Goal: Task Accomplishment & Management: Manage account settings

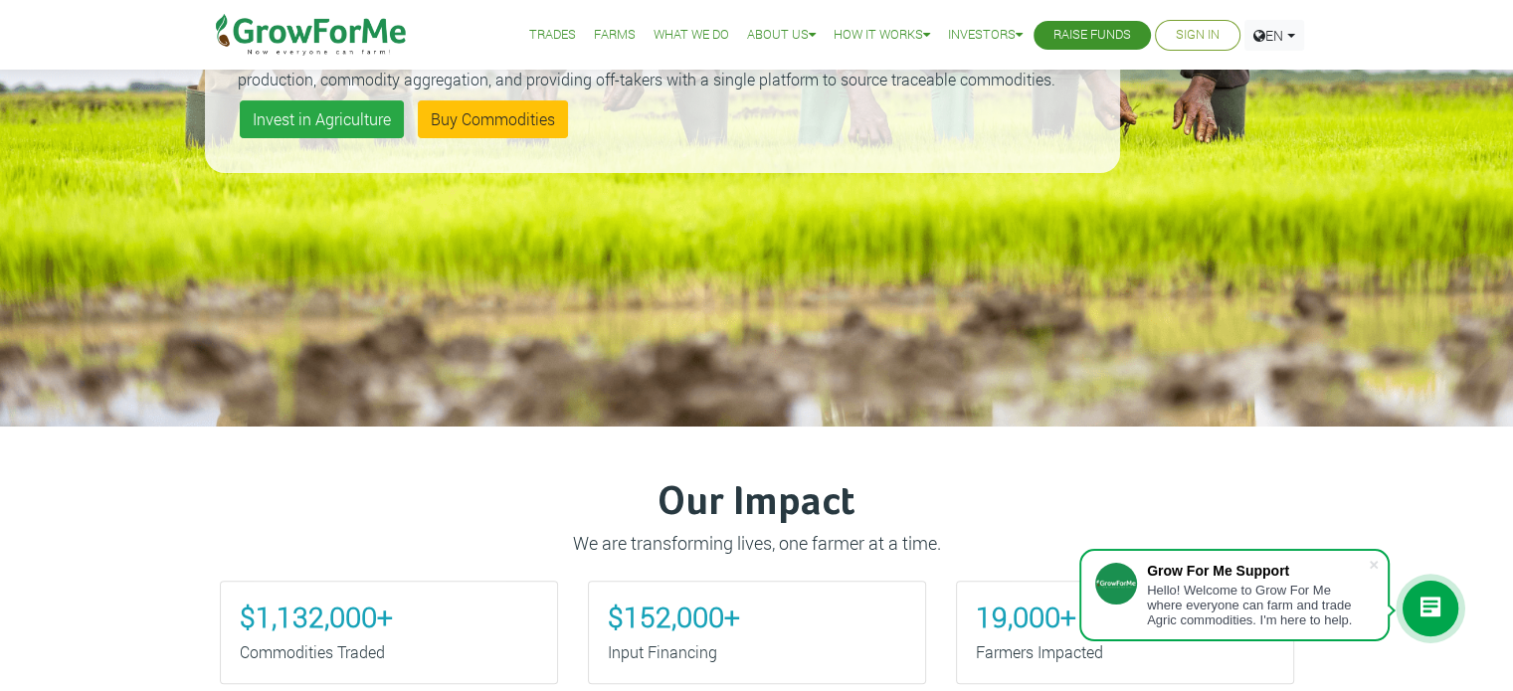
scroll to position [414, 0]
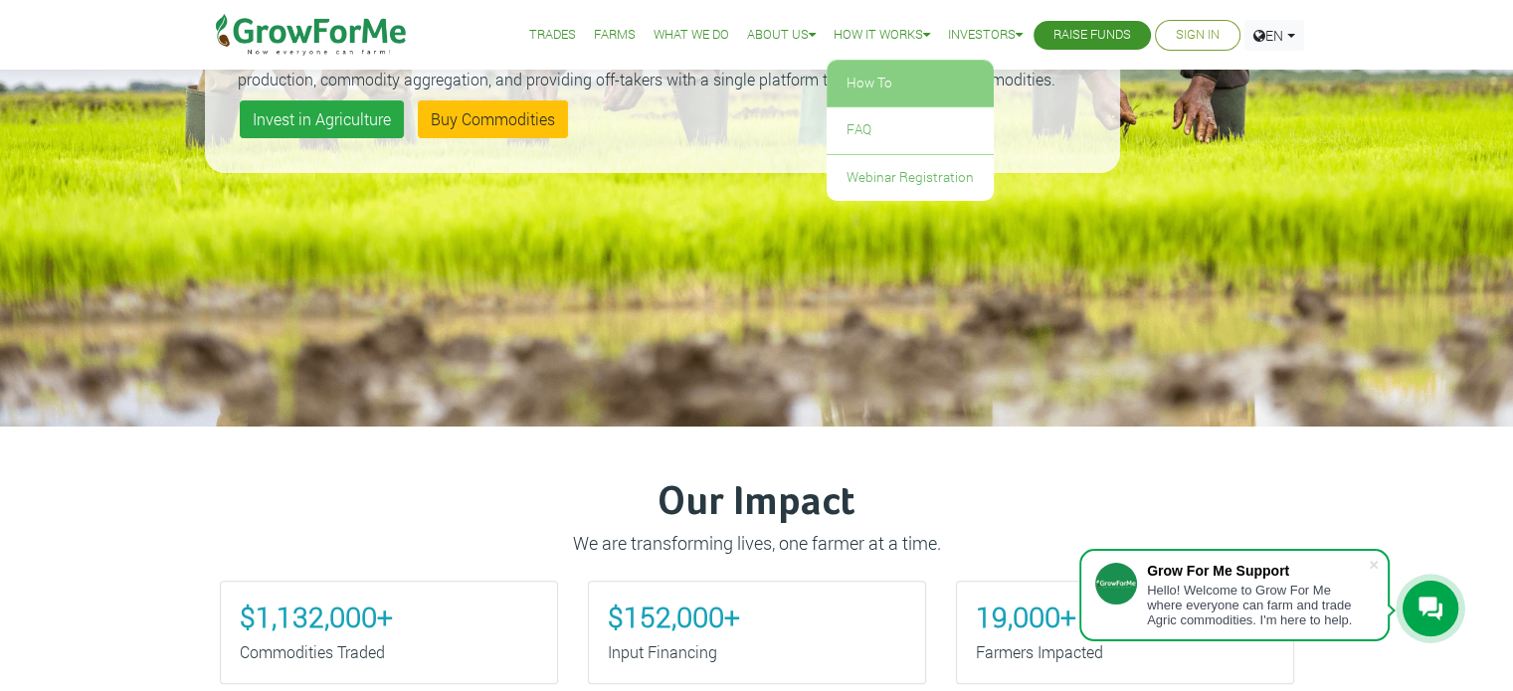
click at [851, 95] on link "How To" at bounding box center [910, 84] width 167 height 46
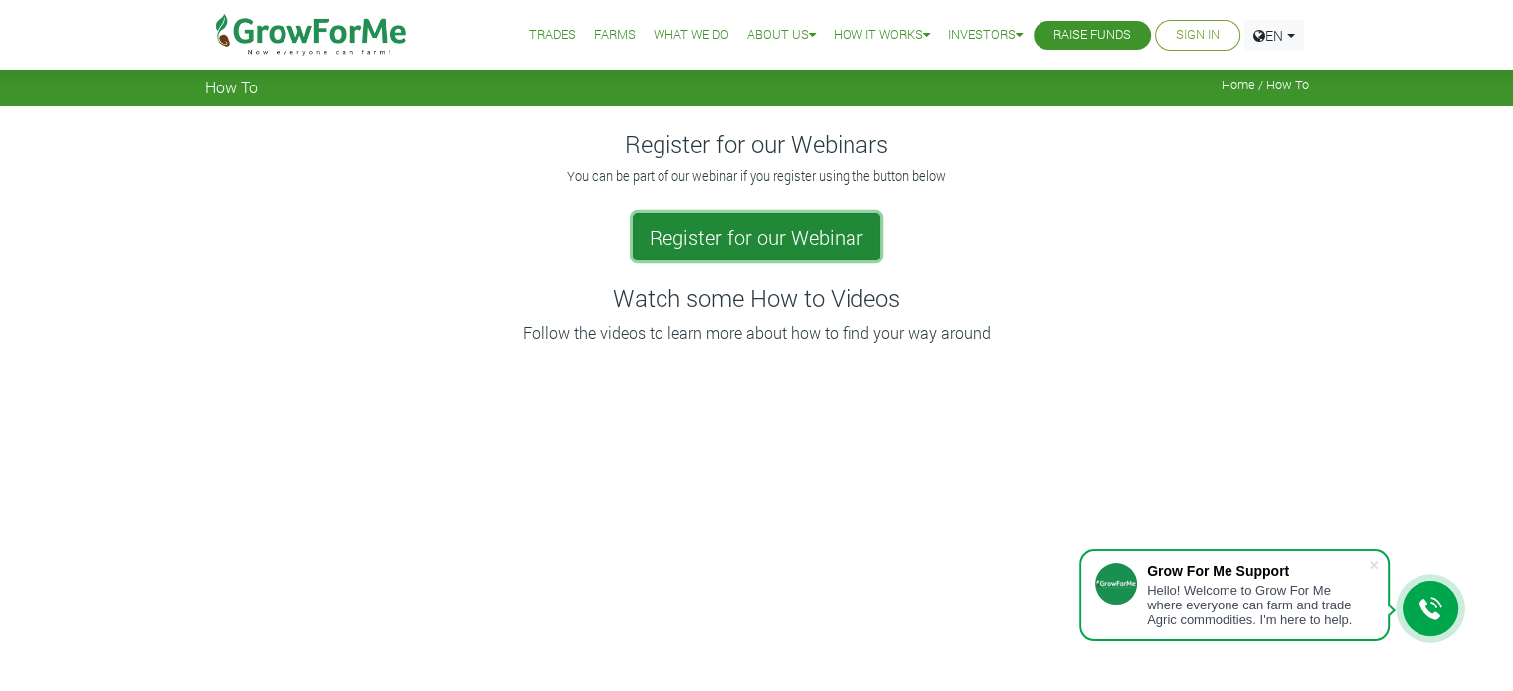
click at [775, 226] on link "Register for our Webinar" at bounding box center [757, 237] width 248 height 48
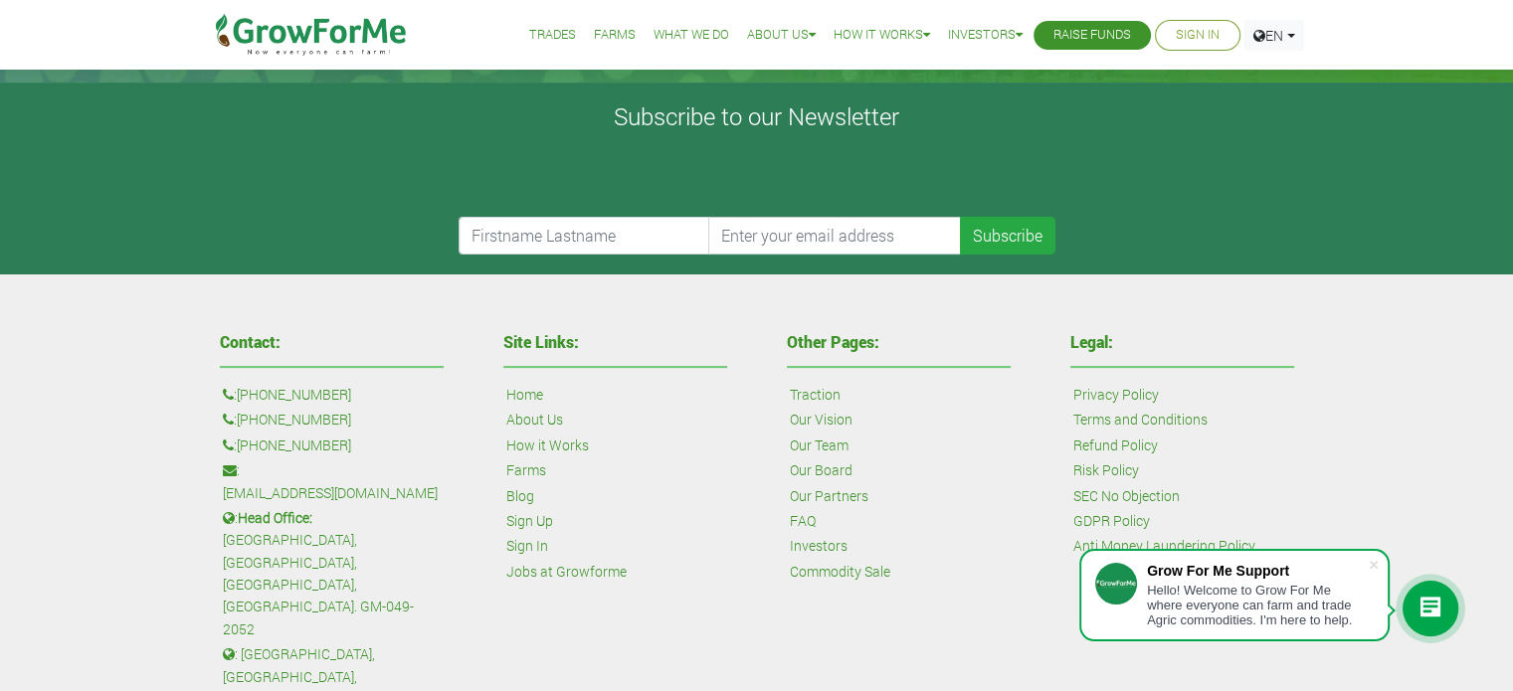
scroll to position [348, 0]
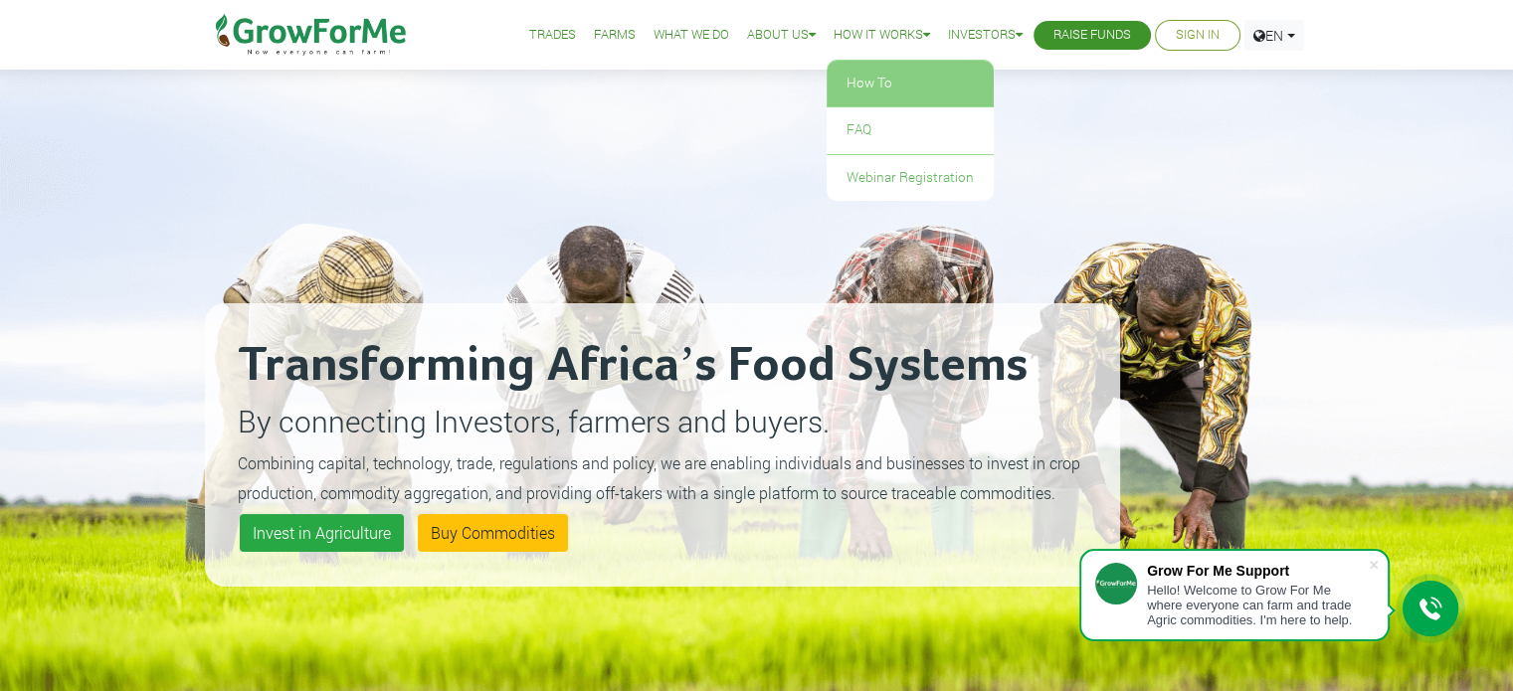
click at [856, 74] on link "How To" at bounding box center [910, 84] width 167 height 46
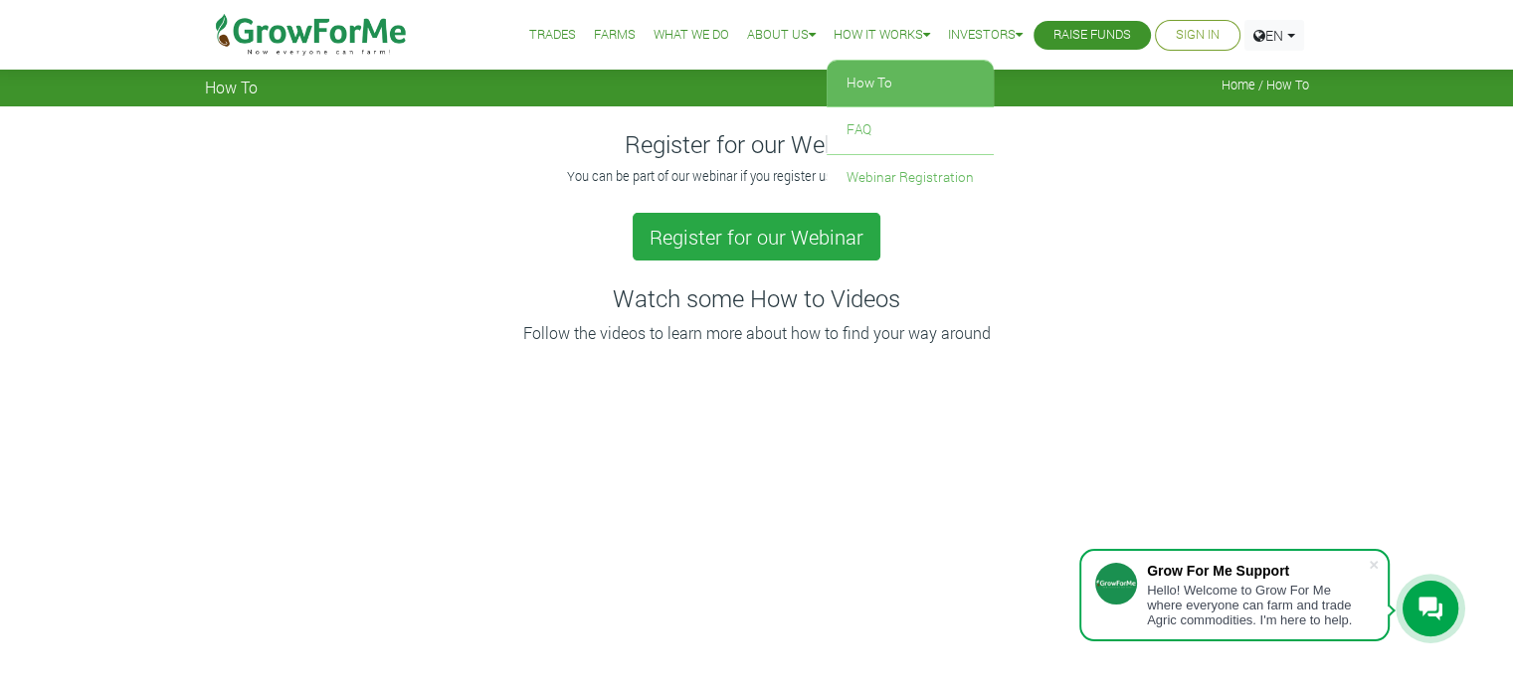
click at [875, 71] on link "How To" at bounding box center [910, 84] width 167 height 46
click at [529, 39] on link "Trades" at bounding box center [552, 35] width 47 height 21
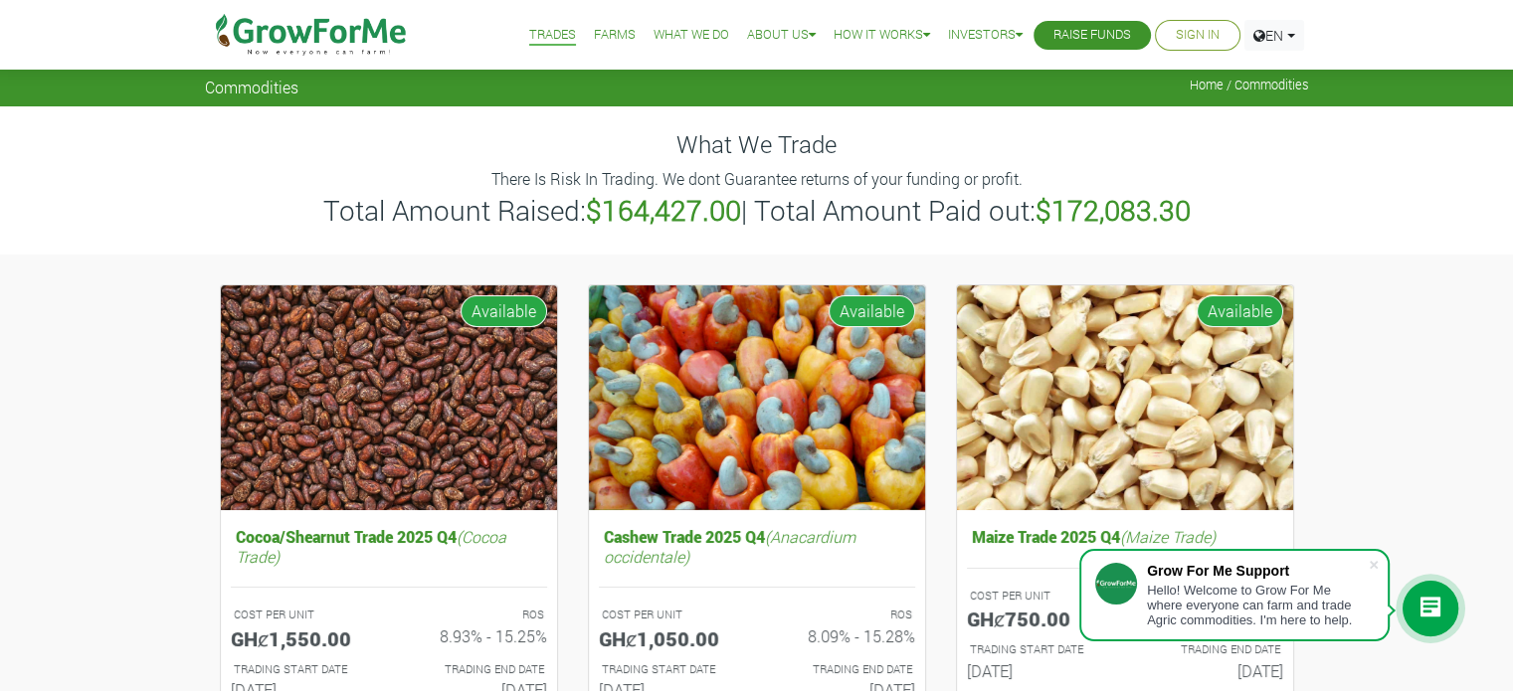
click at [1188, 33] on link "Sign In" at bounding box center [1198, 35] width 44 height 21
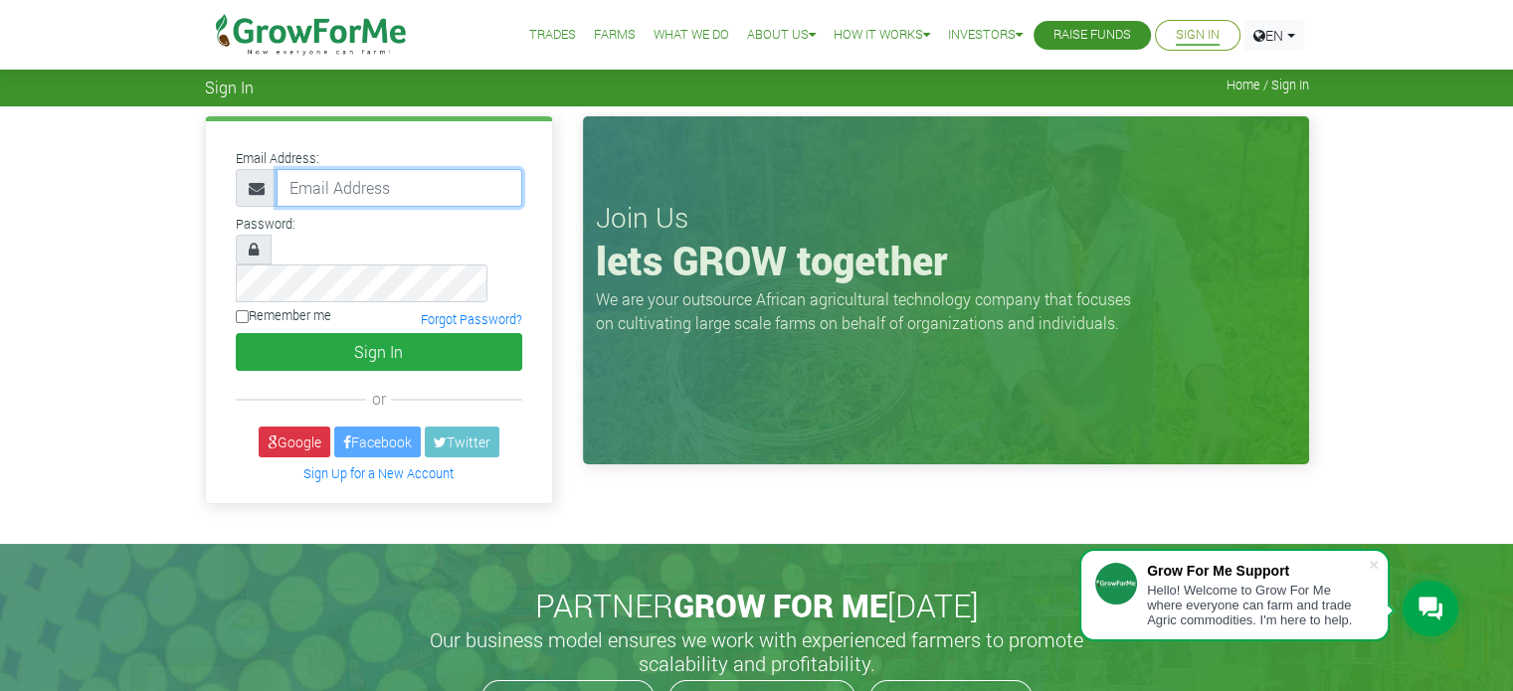
click at [398, 186] on input "email" at bounding box center [400, 188] width 246 height 38
type input "233240521920@growforme.com"
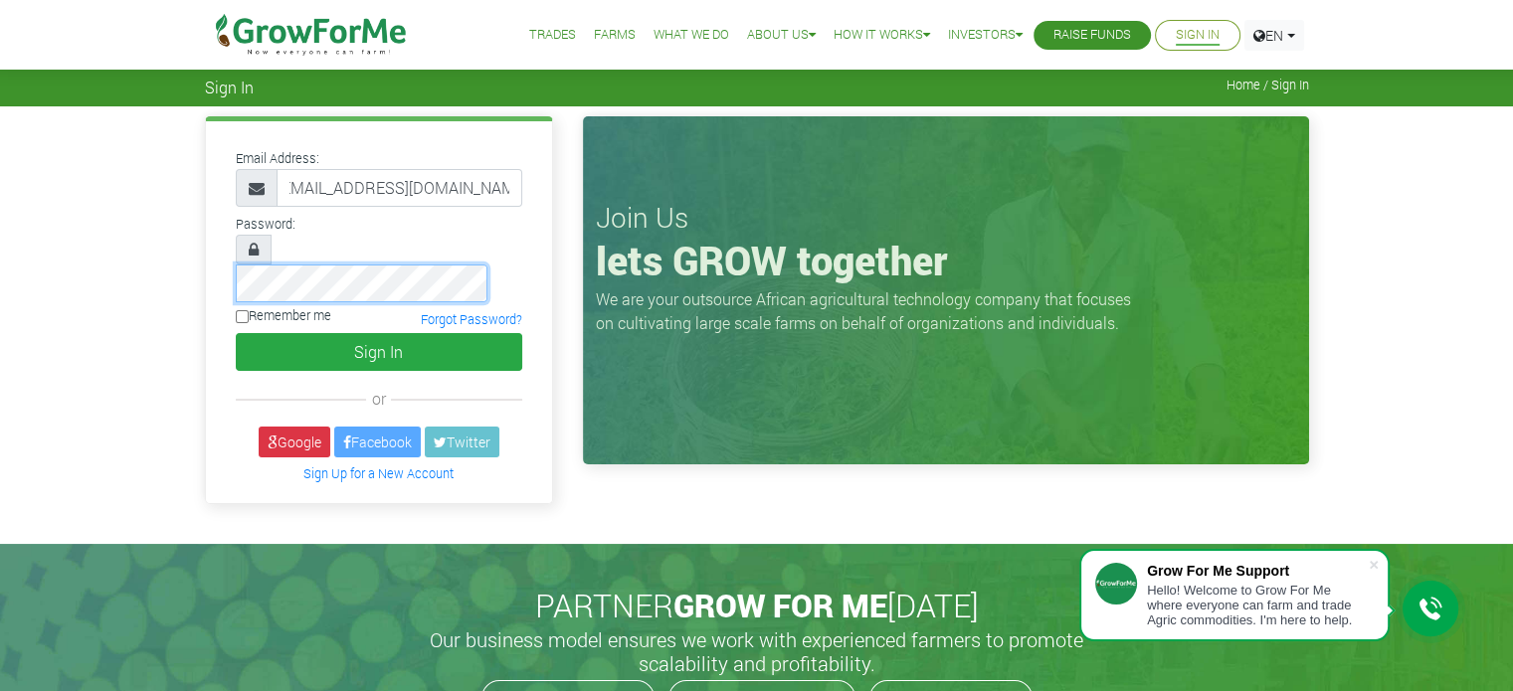
scroll to position [0, 0]
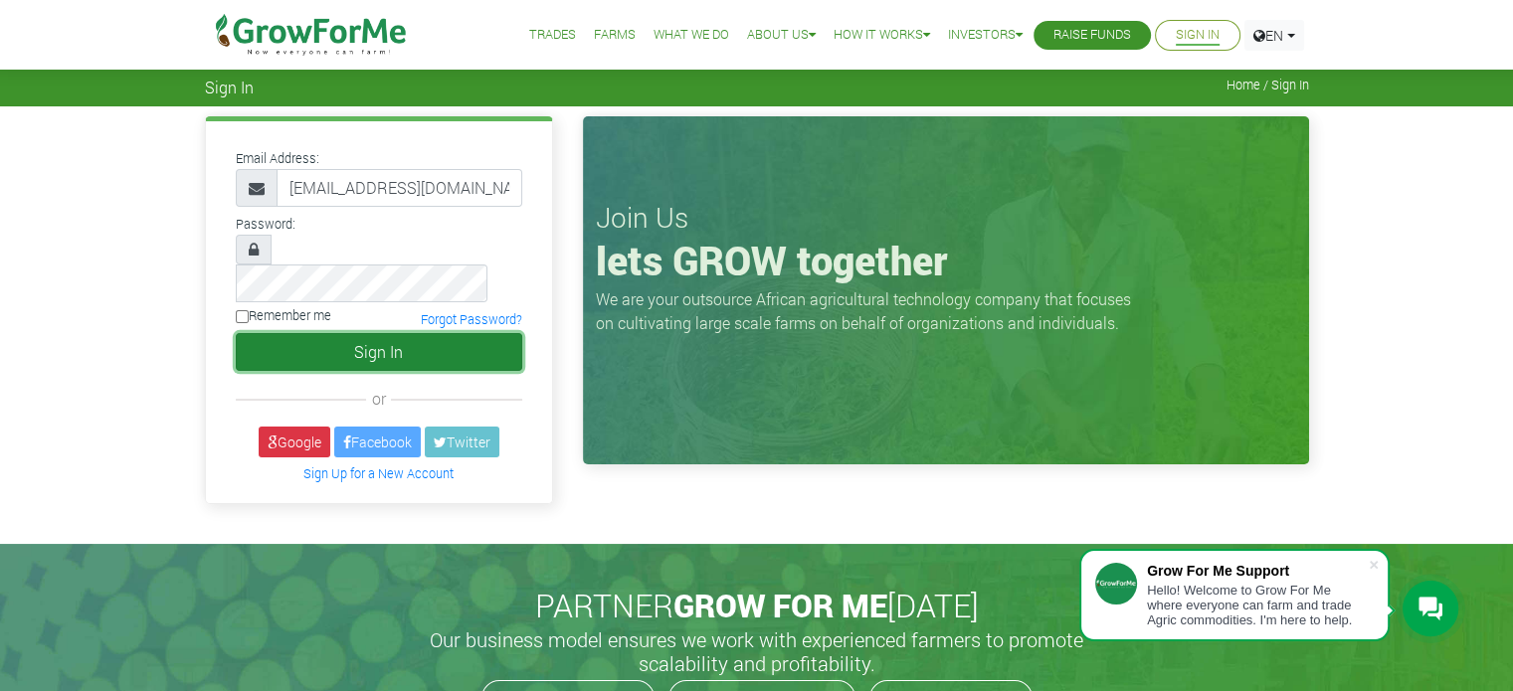
click at [378, 333] on button "Sign In" at bounding box center [379, 352] width 287 height 38
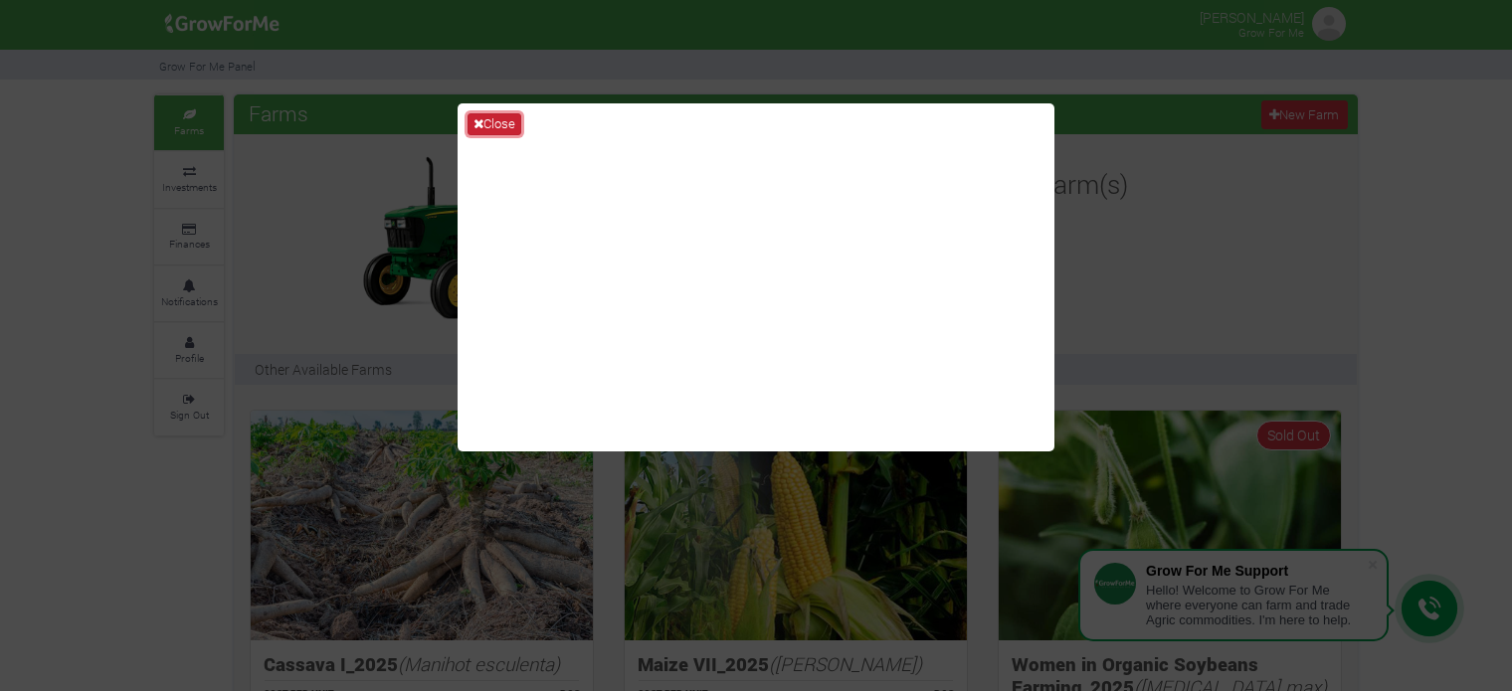
click at [477, 118] on icon at bounding box center [479, 123] width 10 height 13
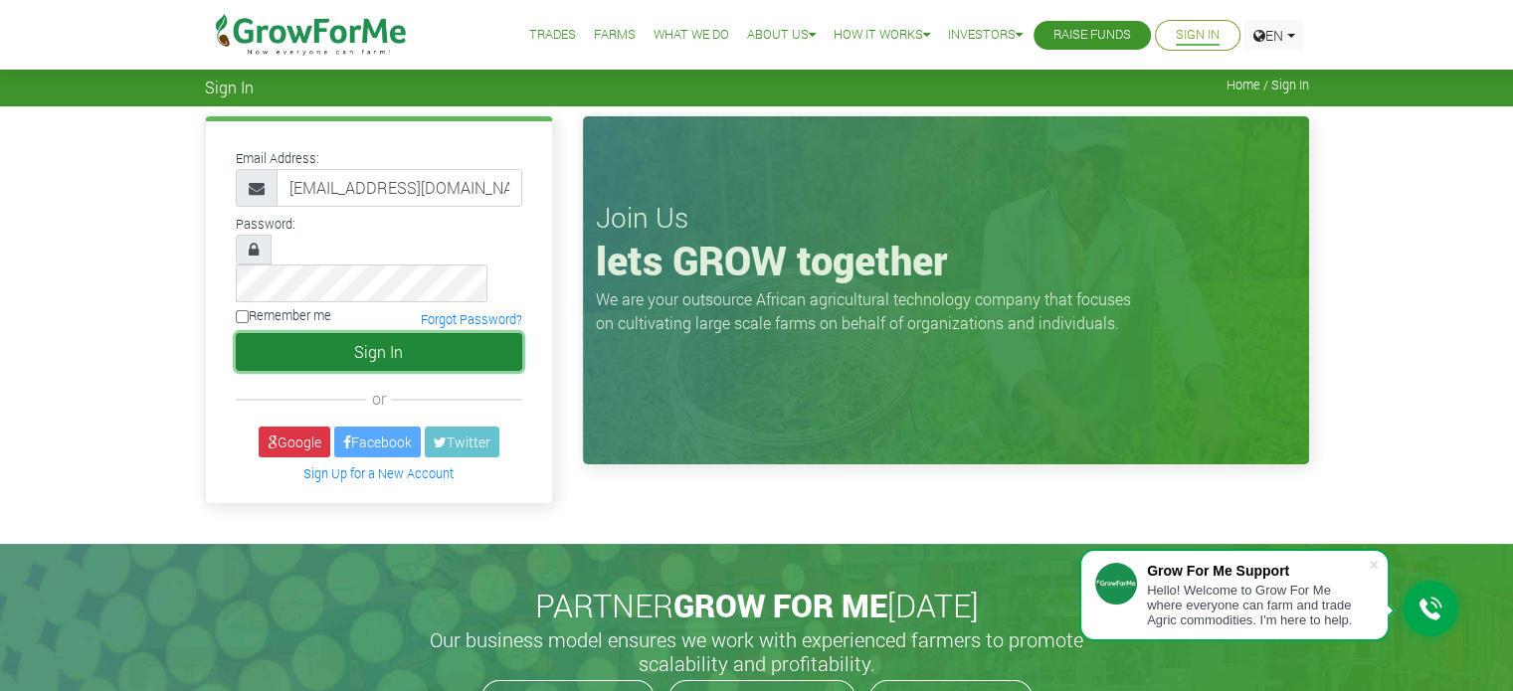
click at [394, 333] on button "Sign In" at bounding box center [379, 352] width 287 height 38
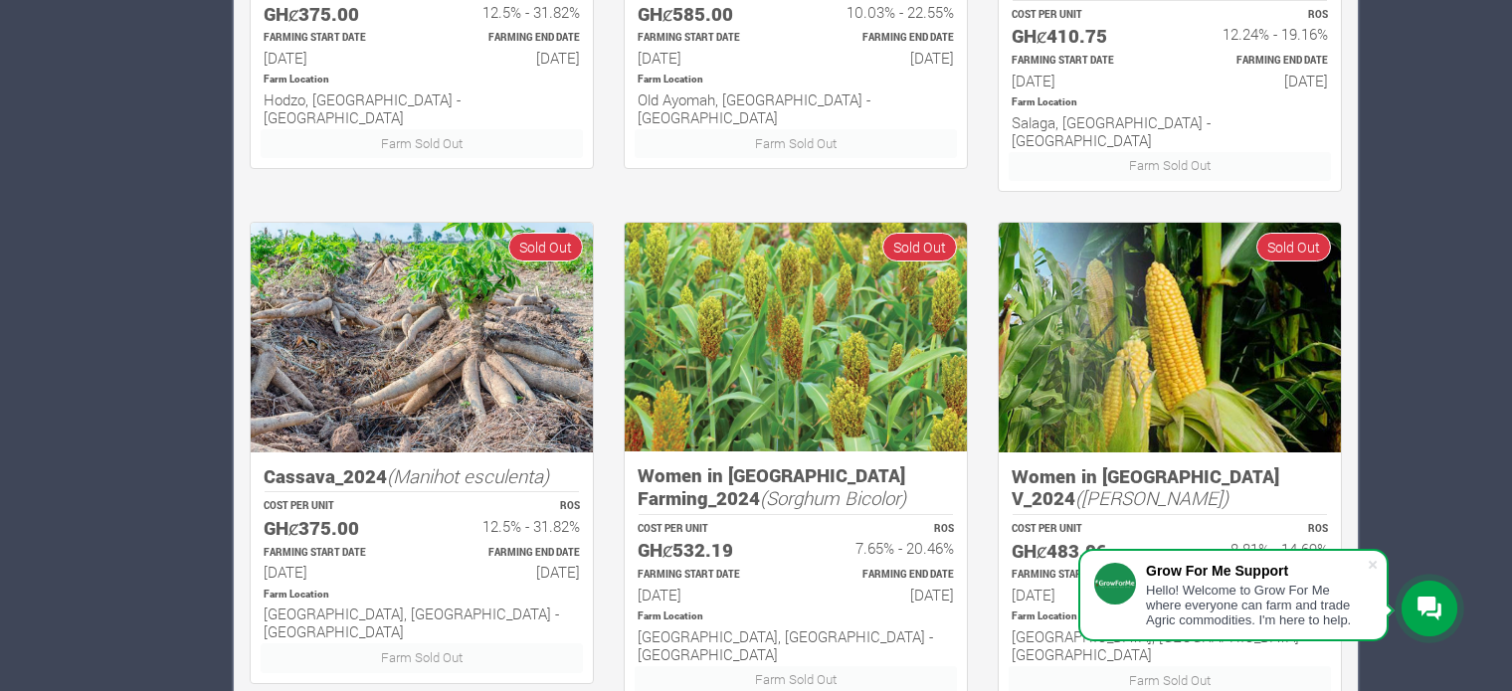
scroll to position [1270, 0]
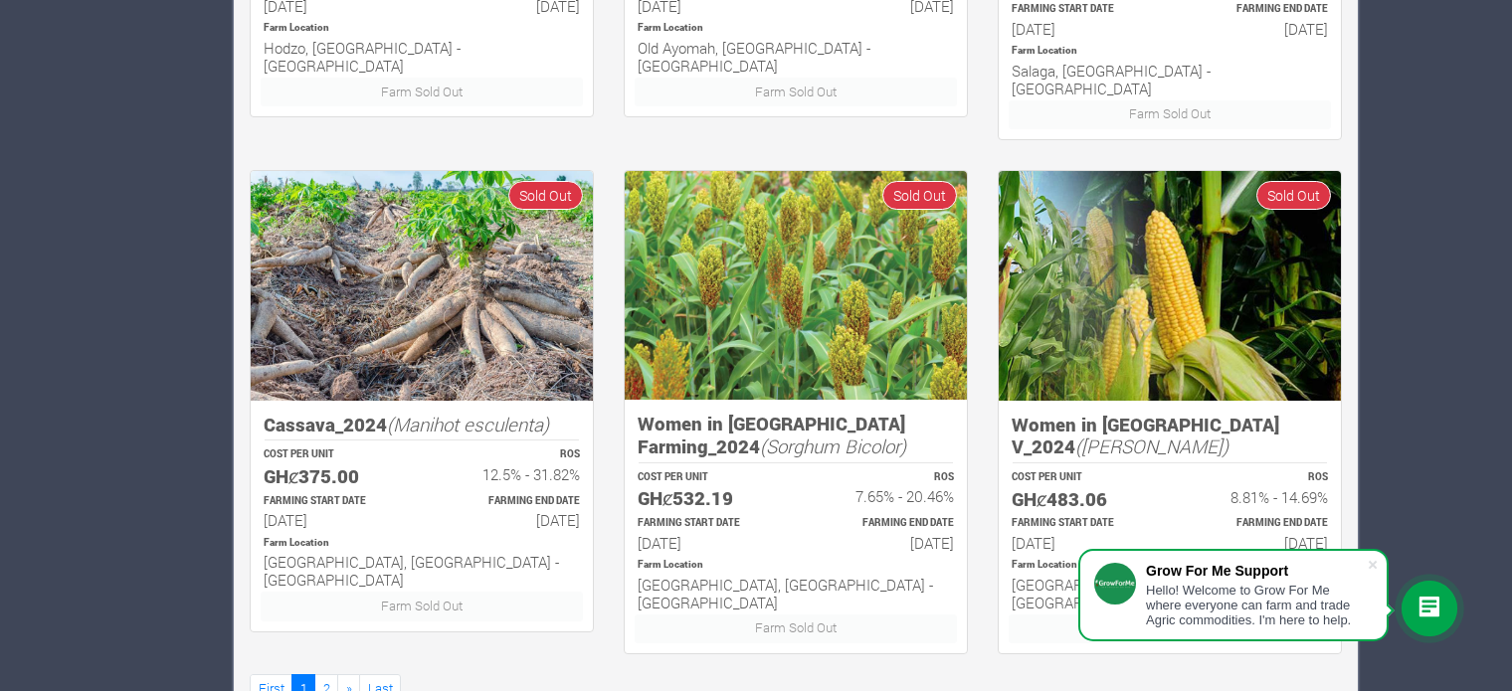
click at [370, 586] on div "Cassava_2024 (Manihot esculenta) COST PER UNIT GHȼ375.00 ROS 12.5% - 31.82% FAR…" at bounding box center [422, 417] width 374 height 494
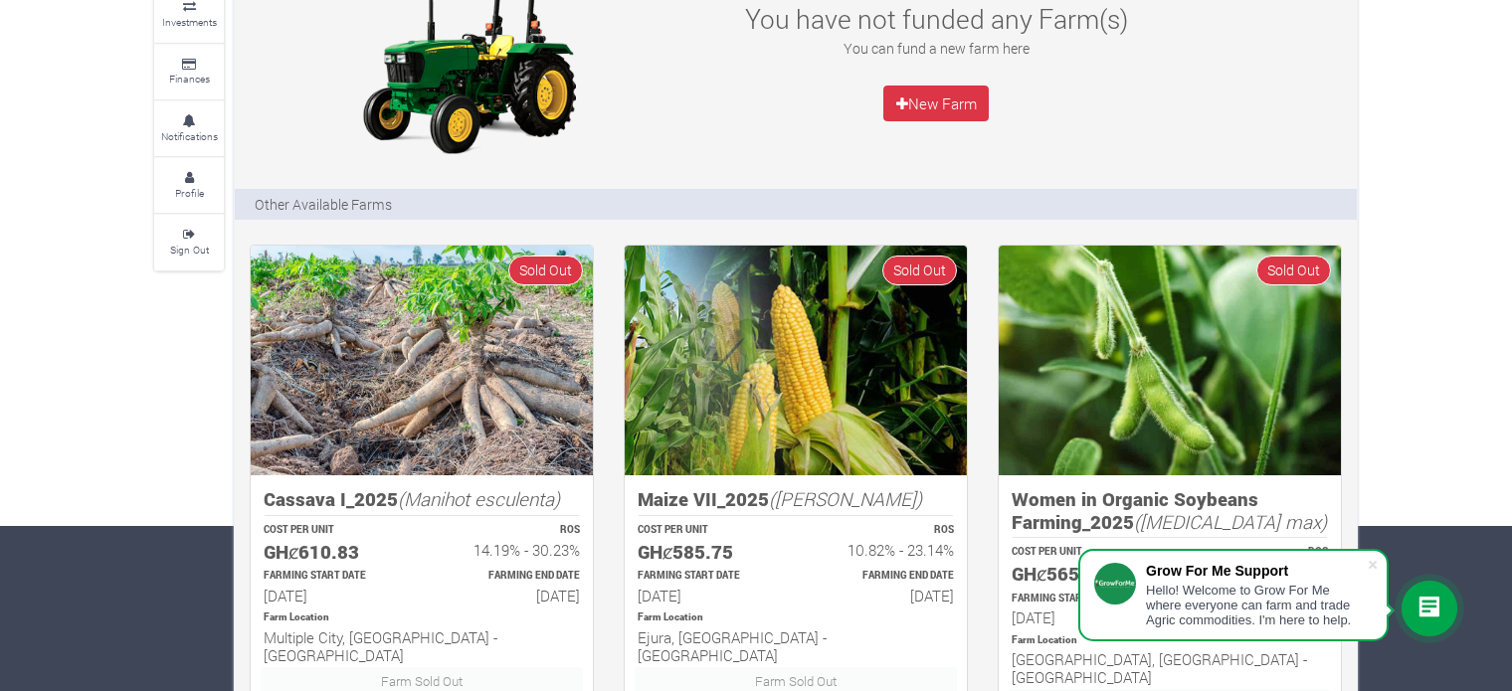
scroll to position [0, 0]
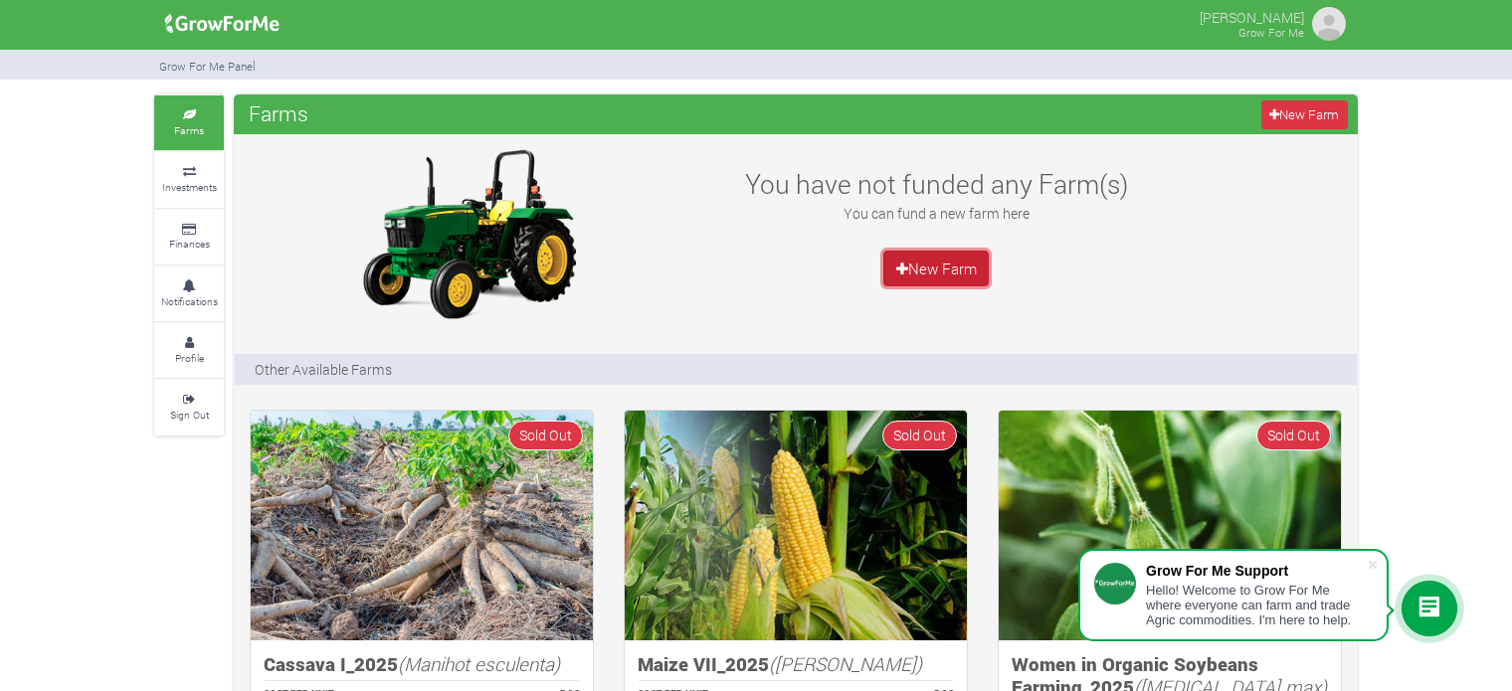
click at [956, 266] on link "New Farm" at bounding box center [935, 269] width 105 height 36
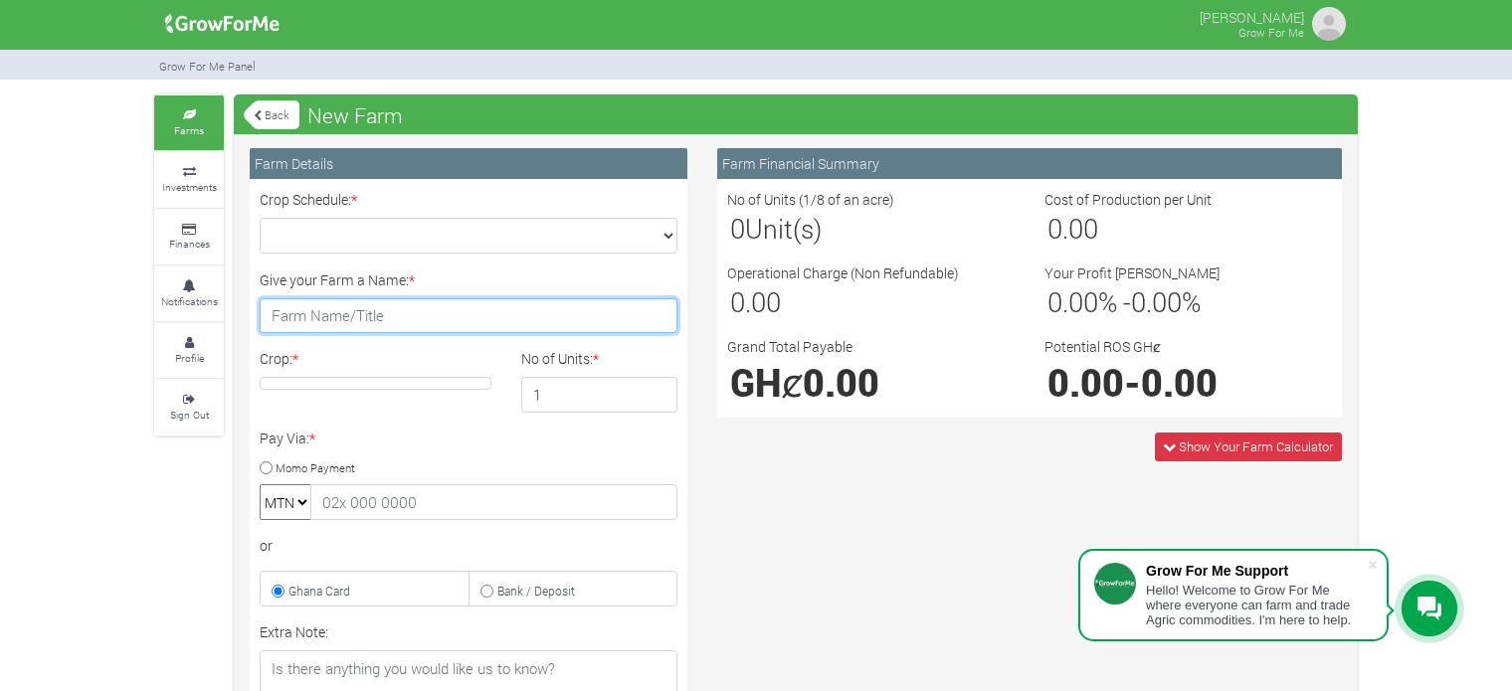
click at [494, 312] on input "Give your Farm a Name: *" at bounding box center [469, 316] width 418 height 36
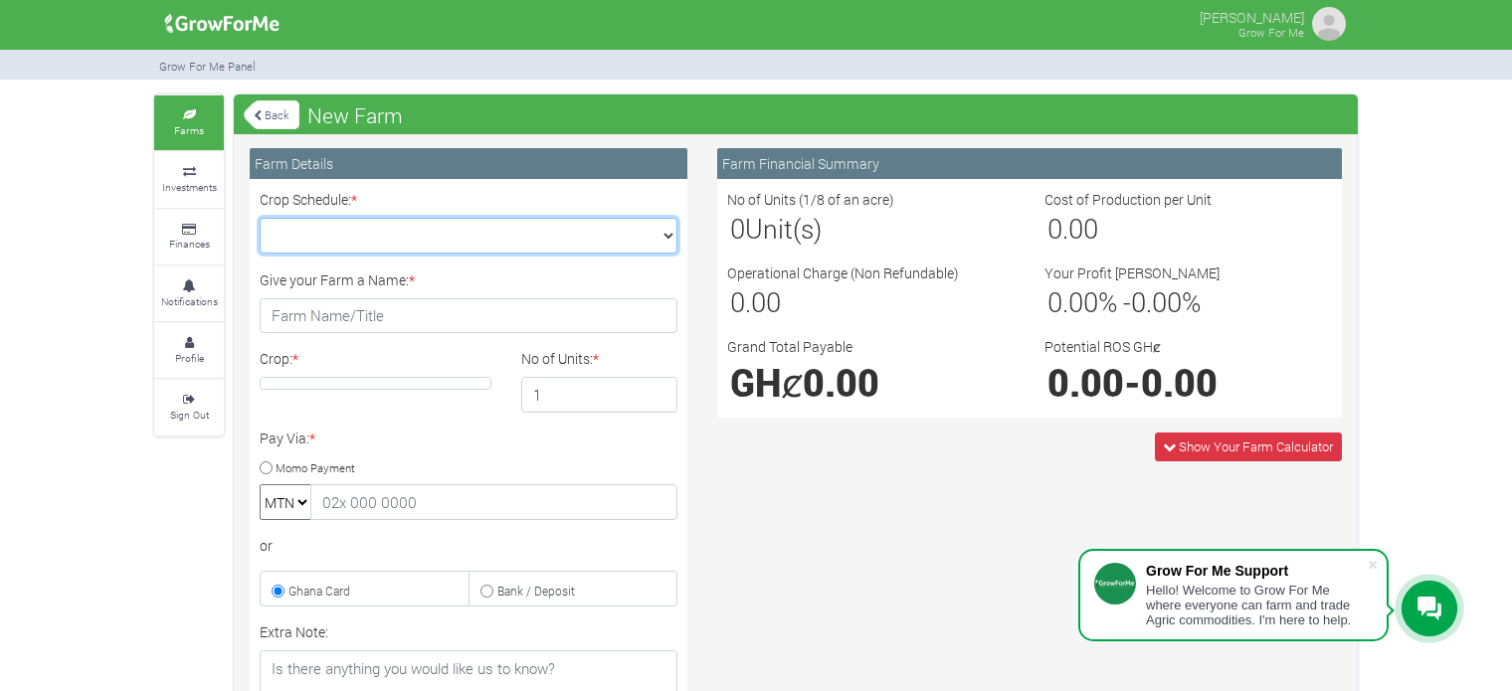
click at [445, 230] on select "Crop Schedule: *" at bounding box center [469, 236] width 418 height 36
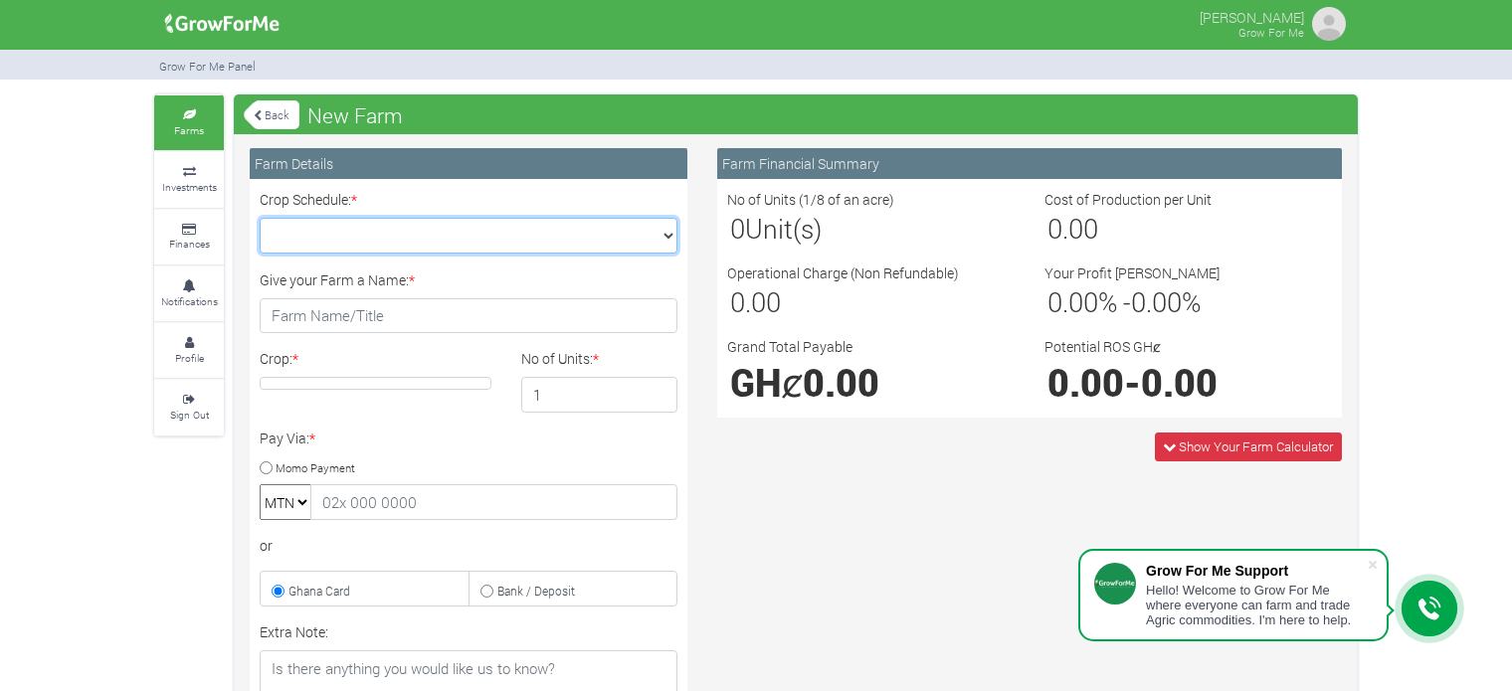
click at [445, 230] on select "Crop Schedule: *" at bounding box center [469, 236] width 418 height 36
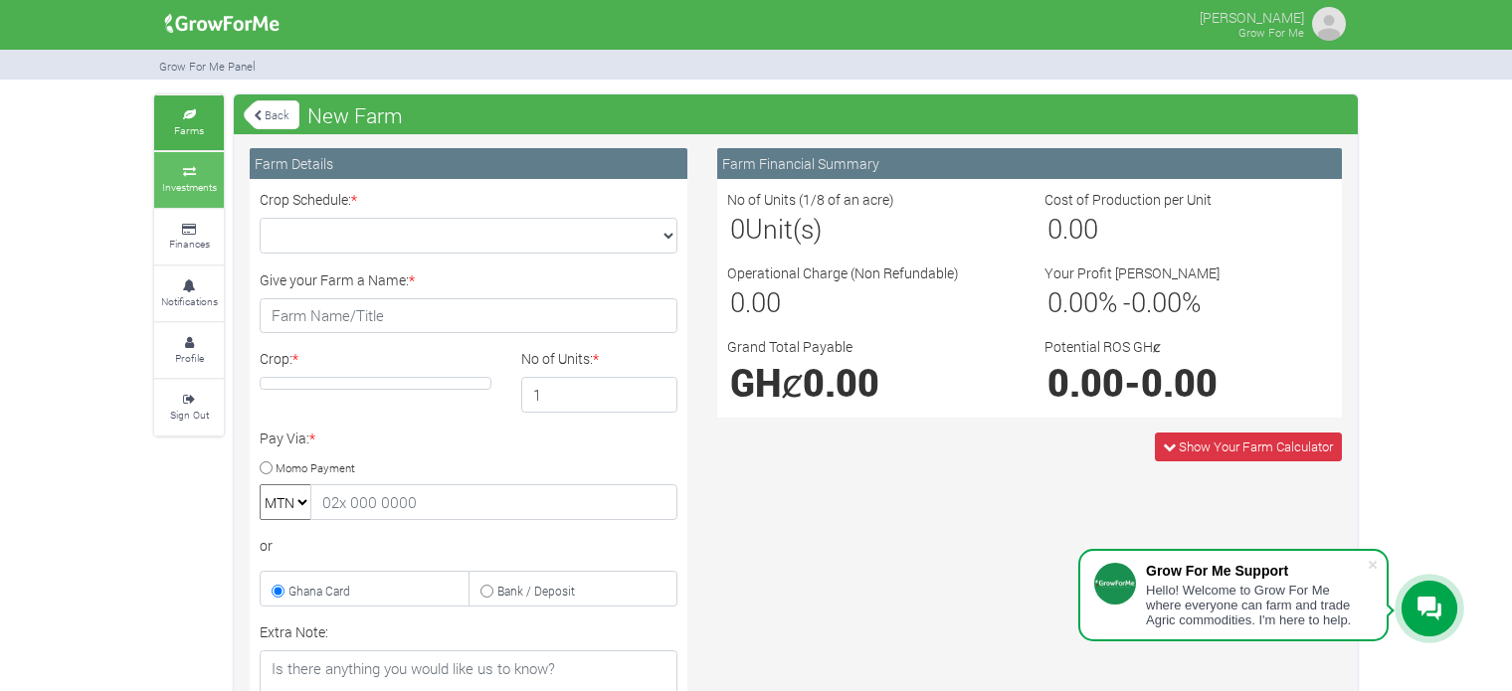
click at [205, 188] on small "Investments" at bounding box center [189, 187] width 55 height 14
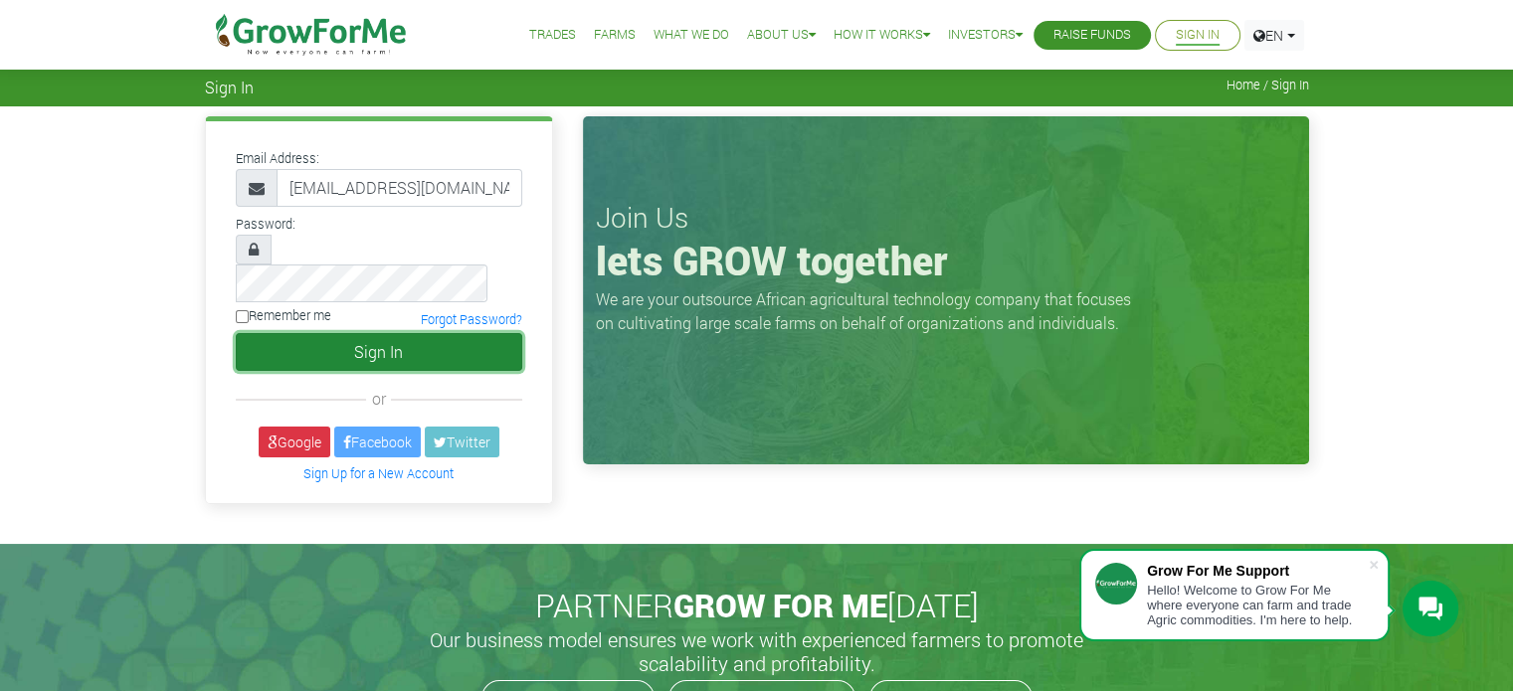
click at [442, 333] on button "Sign In" at bounding box center [379, 352] width 287 height 38
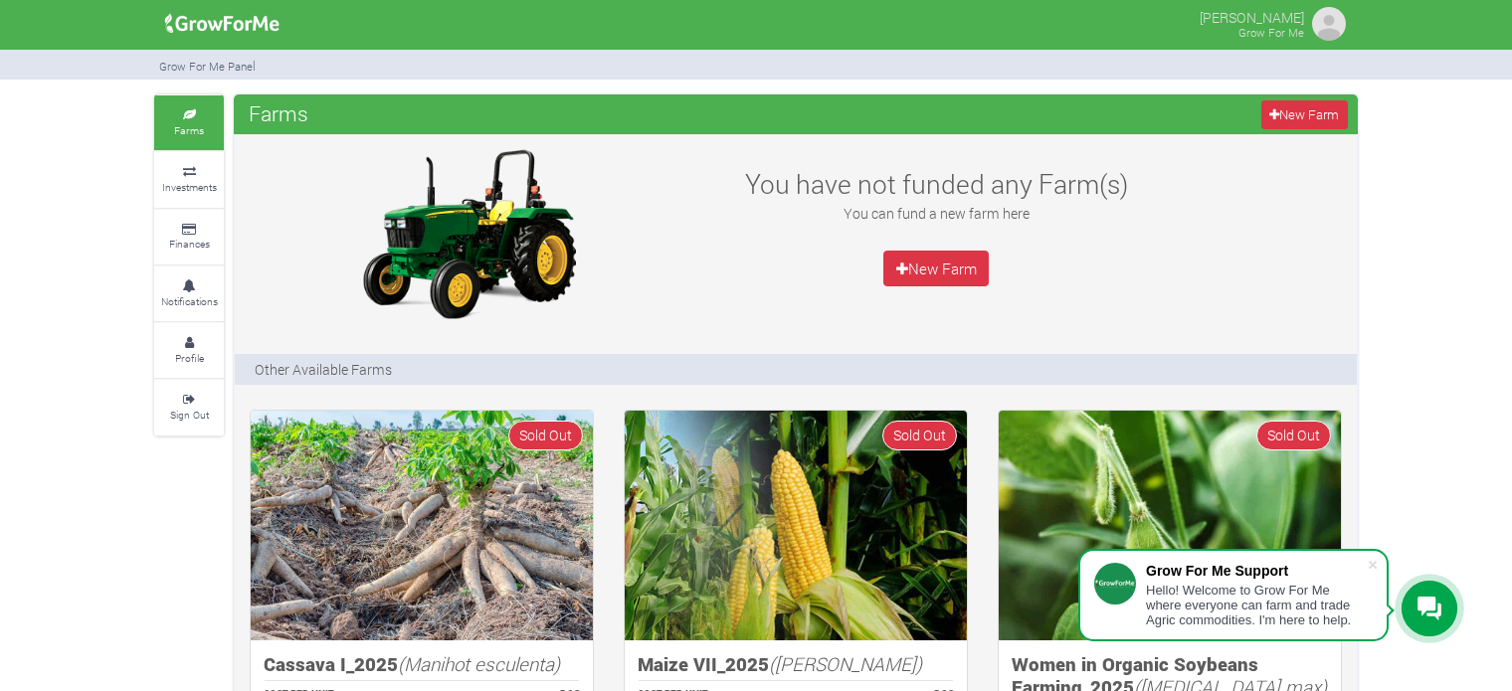
click at [275, 106] on span "Farms" at bounding box center [279, 114] width 70 height 40
click at [1336, 25] on img at bounding box center [1329, 24] width 40 height 40
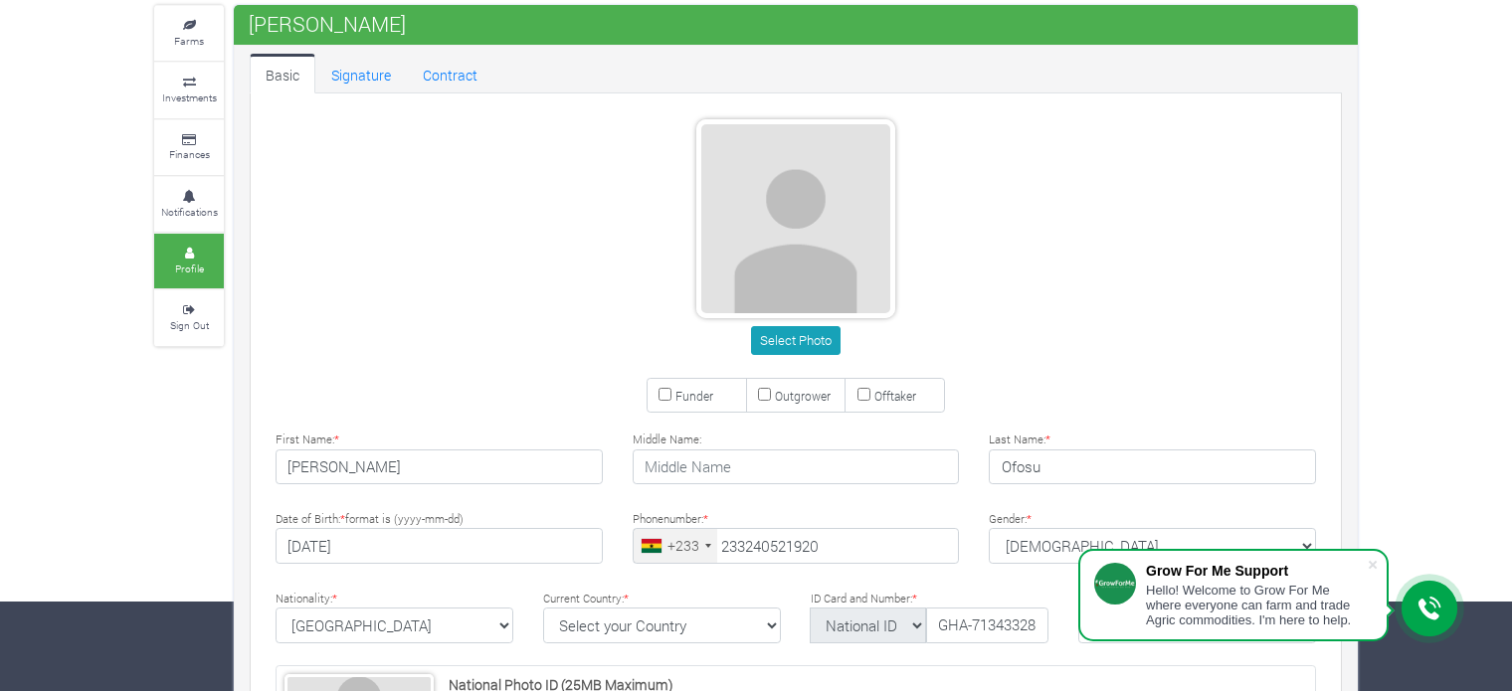
type input "24 052 1920"
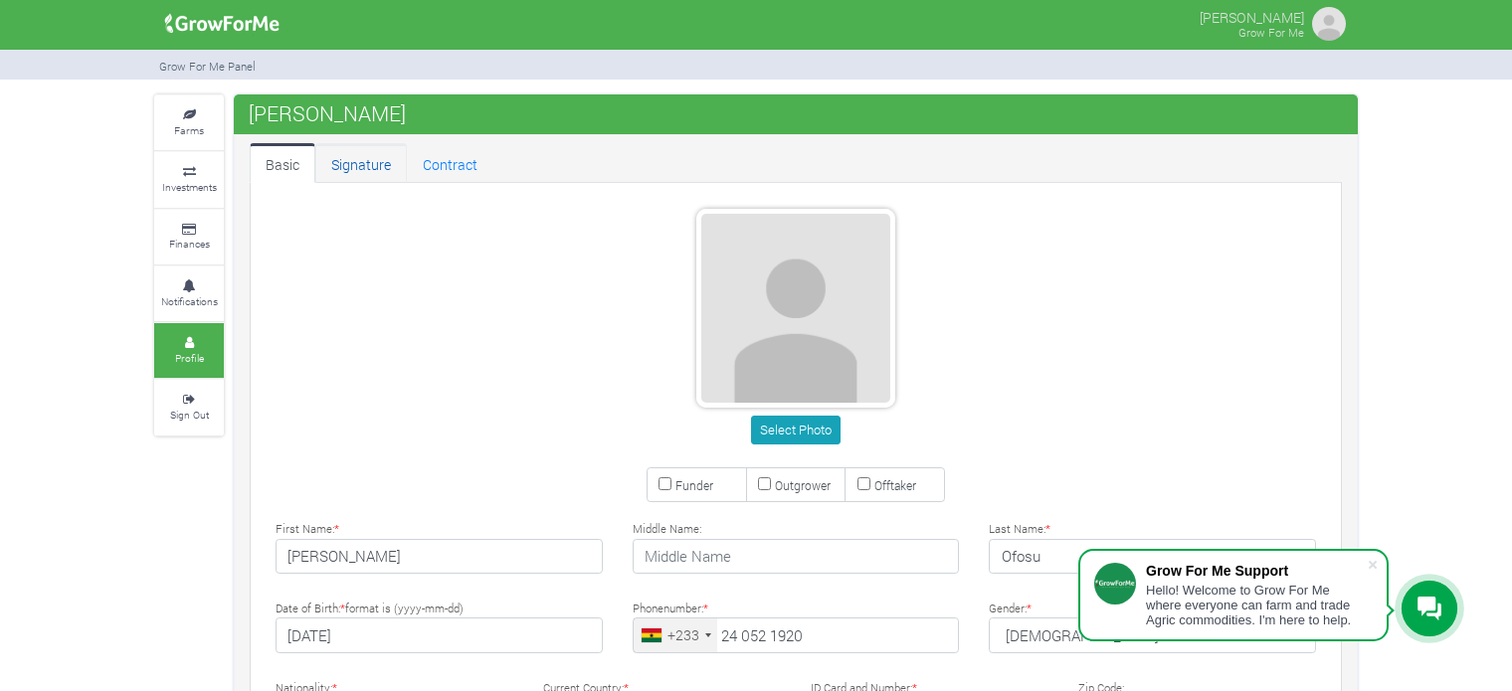
click at [376, 154] on link "Signature" at bounding box center [361, 163] width 92 height 40
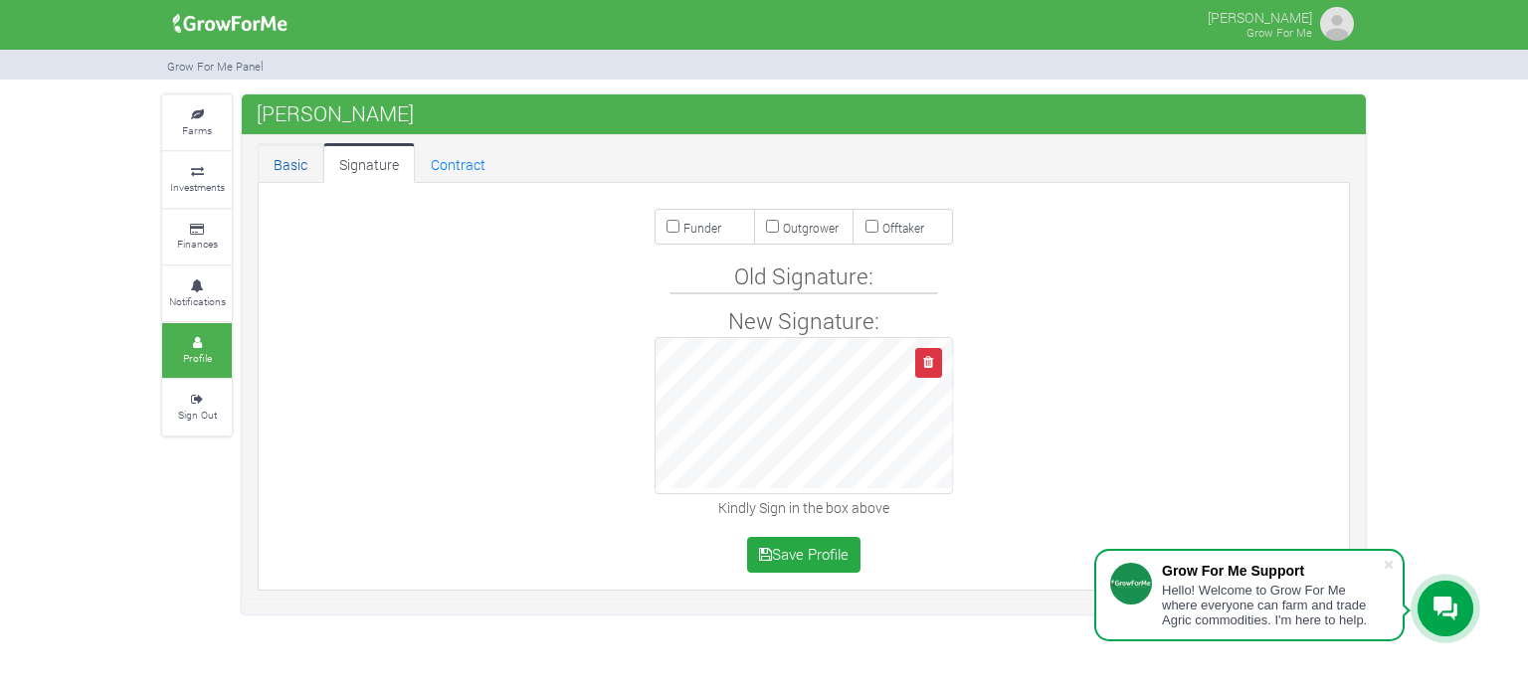
click at [302, 158] on link "Basic" at bounding box center [291, 163] width 66 height 40
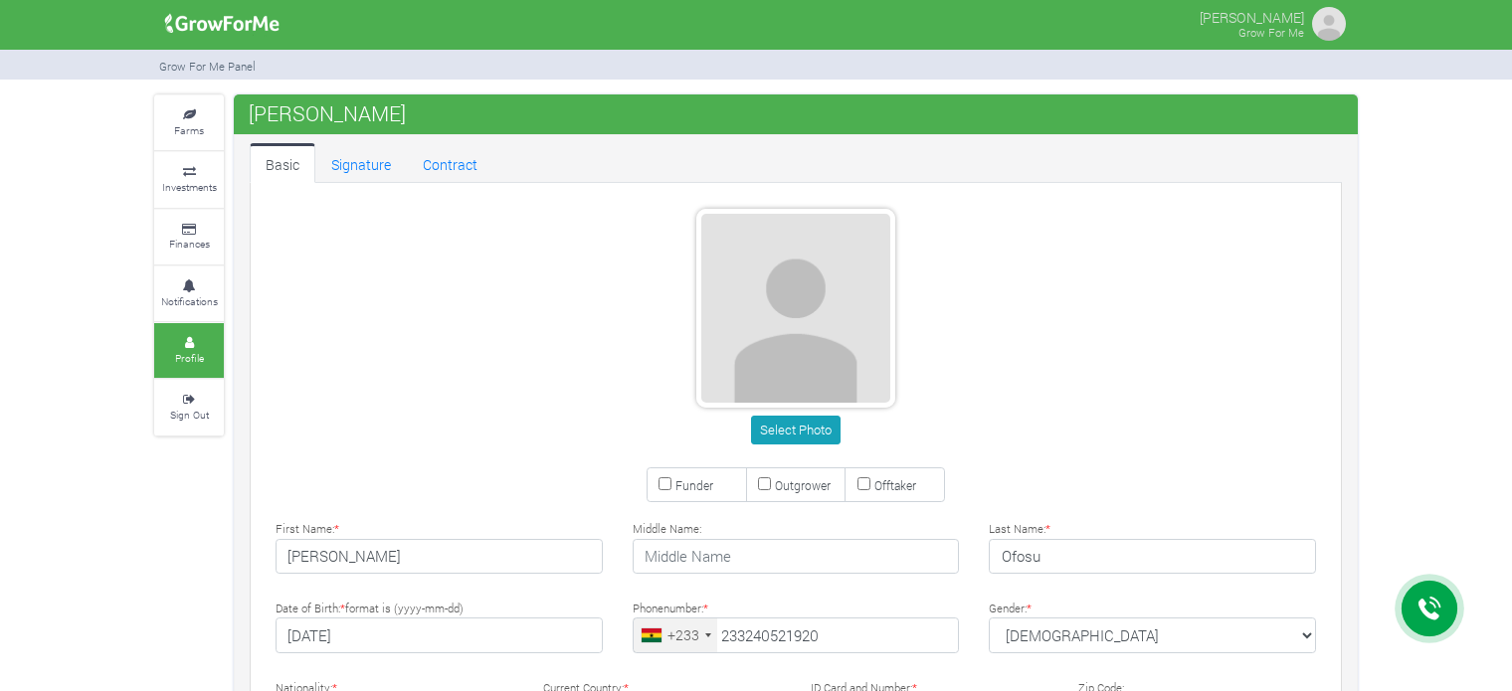
type input "24 052 1920"
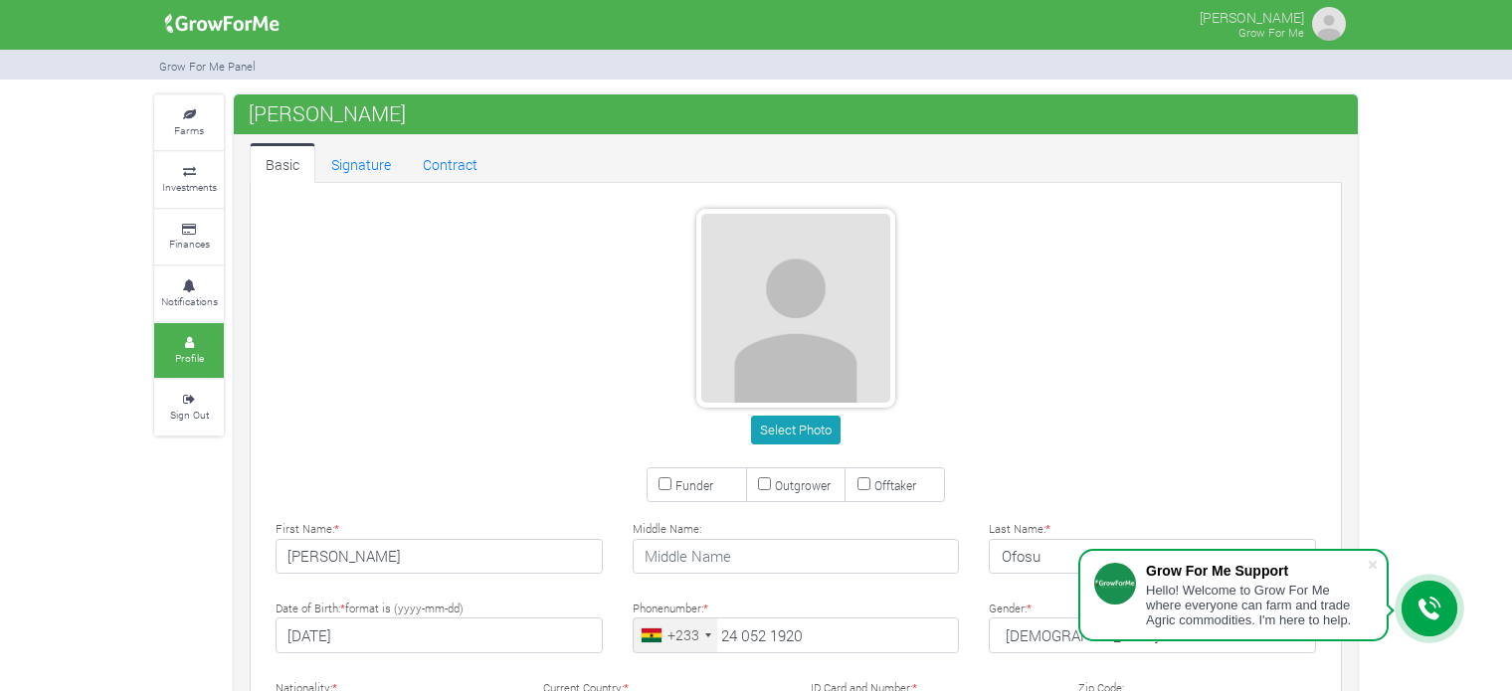
drag, startPoint x: 0, startPoint y: 0, endPoint x: 1337, endPoint y: 11, distance: 1337.2
click at [1337, 11] on img at bounding box center [1329, 24] width 40 height 40
